Goal: Task Accomplishment & Management: Use online tool/utility

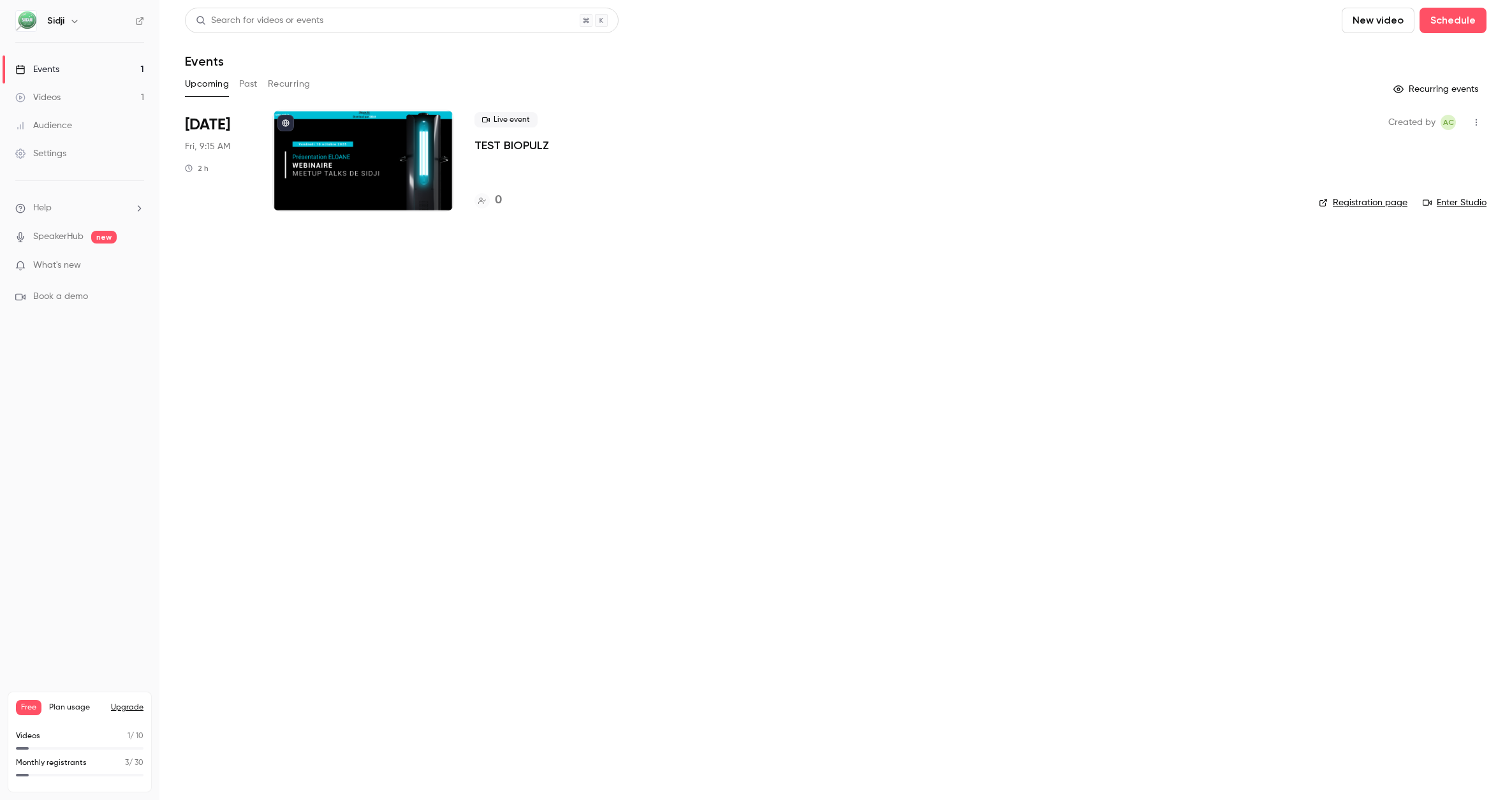
click at [425, 189] on div at bounding box center [363, 161] width 181 height 102
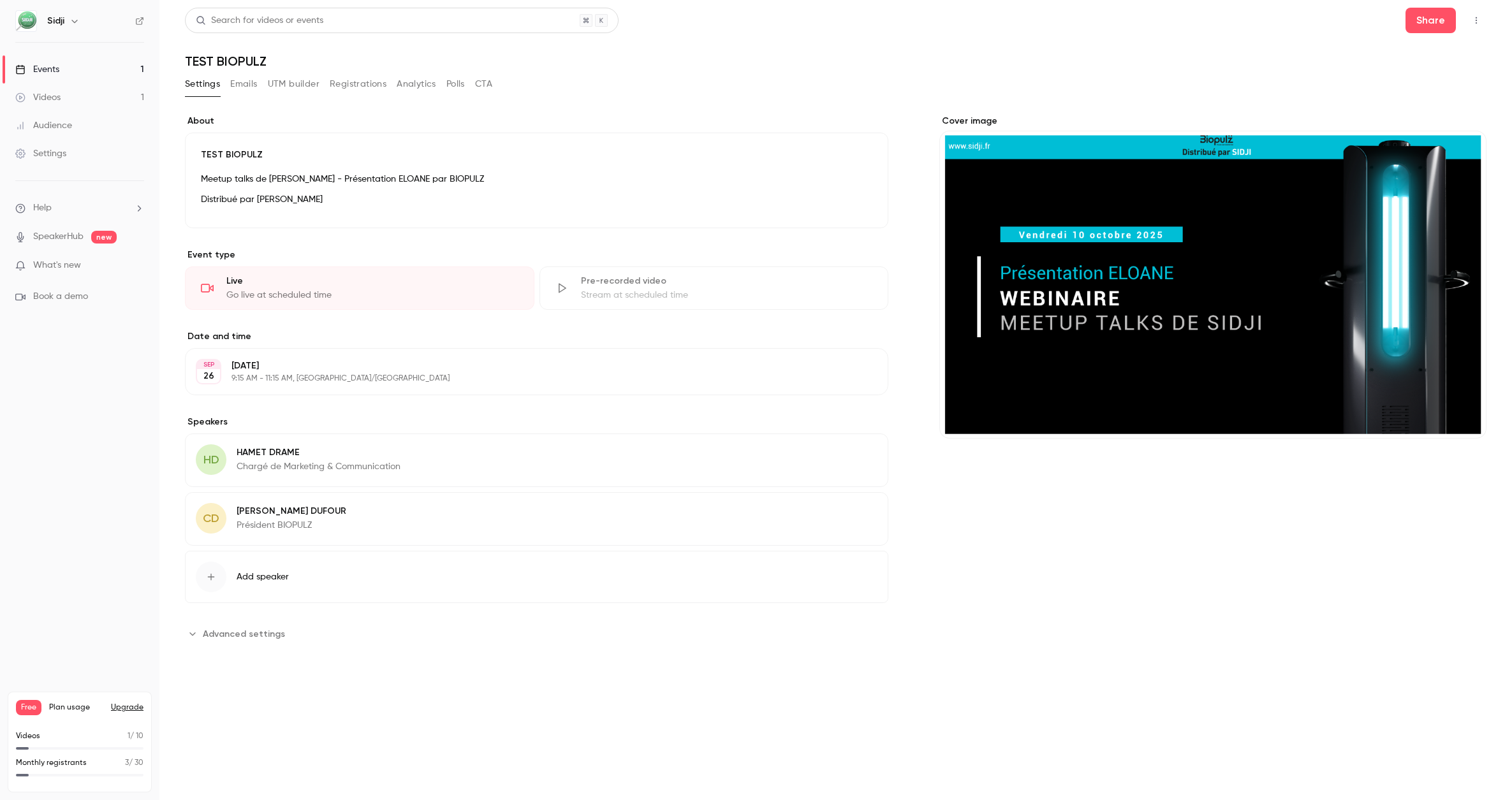
click at [282, 576] on span "Add speaker" at bounding box center [262, 577] width 53 height 13
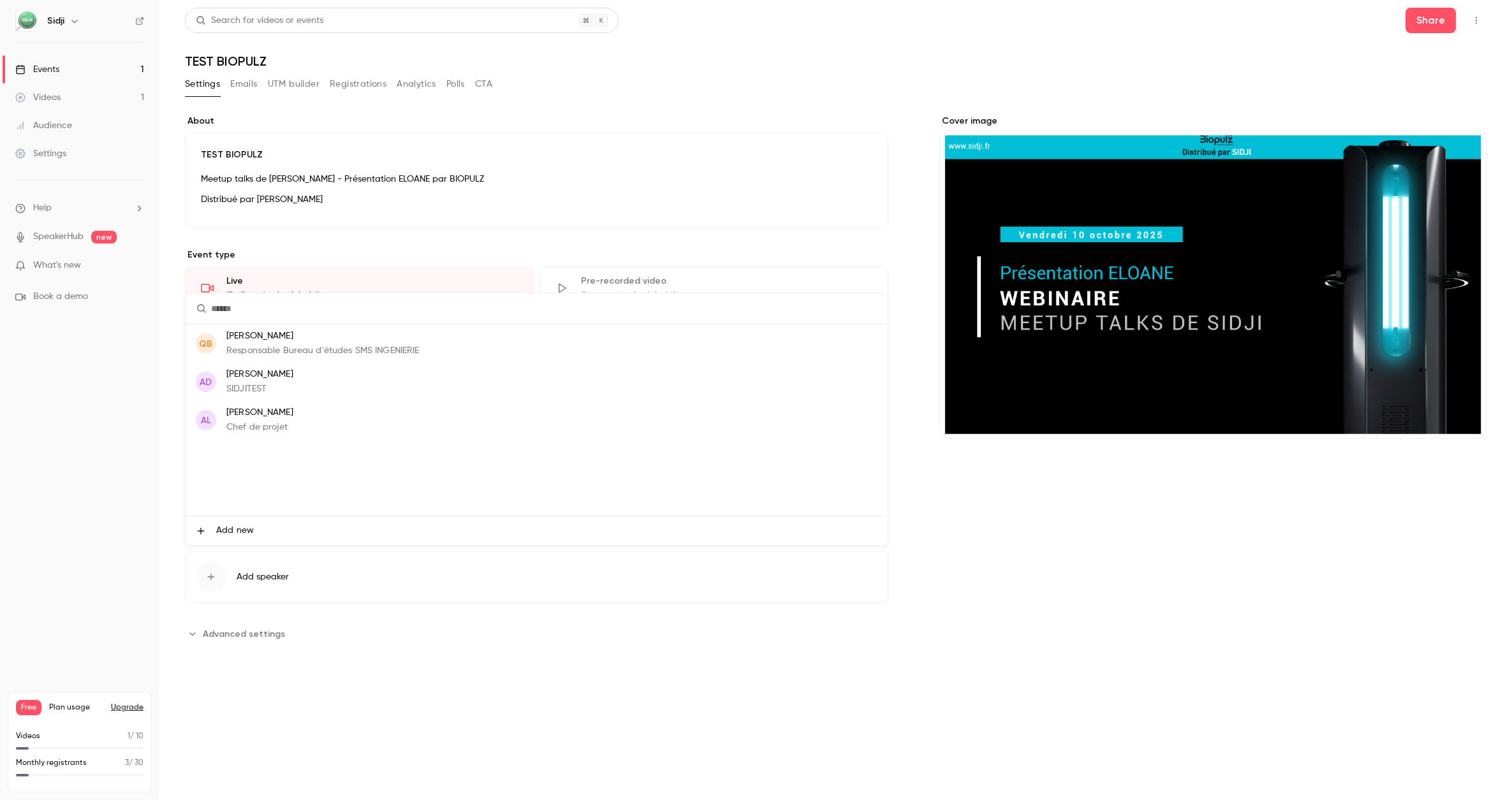
click at [542, 626] on div at bounding box center [756, 400] width 1512 height 800
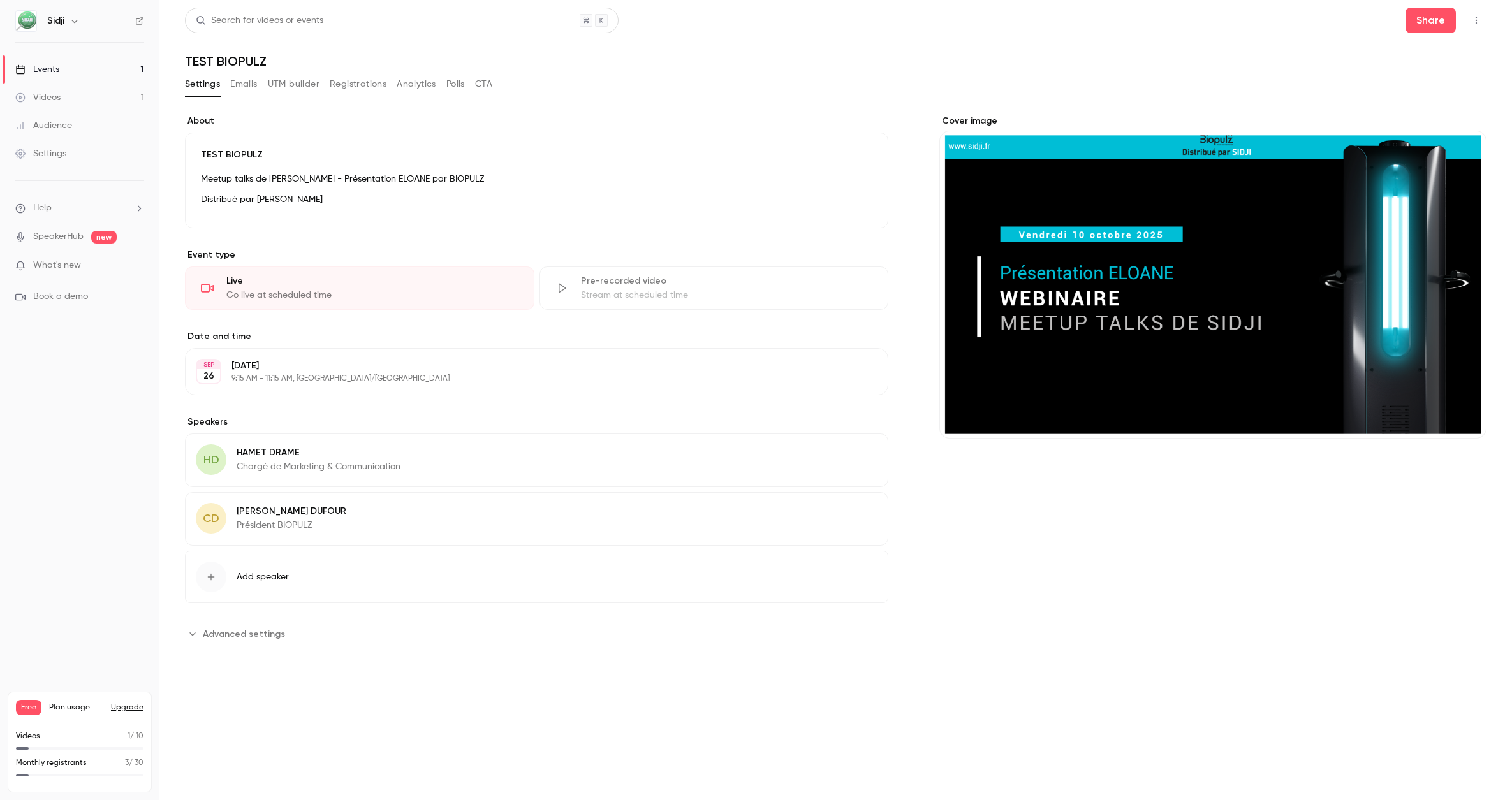
click at [277, 571] on span "Add speaker" at bounding box center [262, 577] width 53 height 13
